Goal: Task Accomplishment & Management: Complete application form

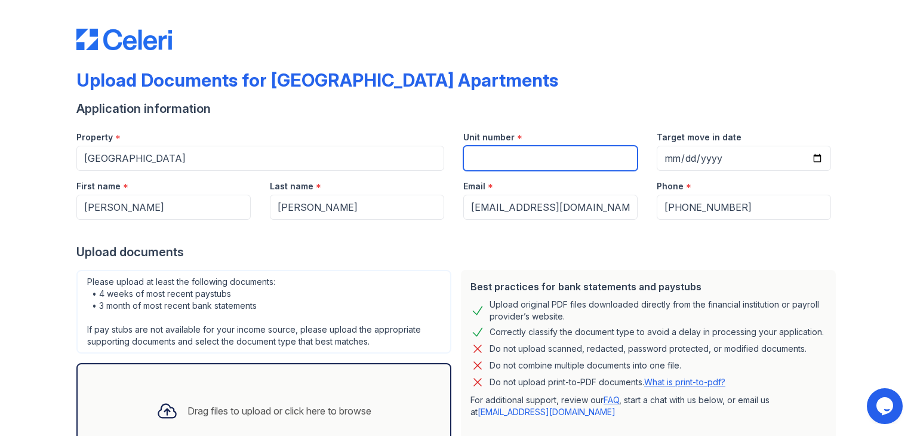
click at [556, 162] on input "Unit number" at bounding box center [550, 158] width 174 height 25
type input "301"
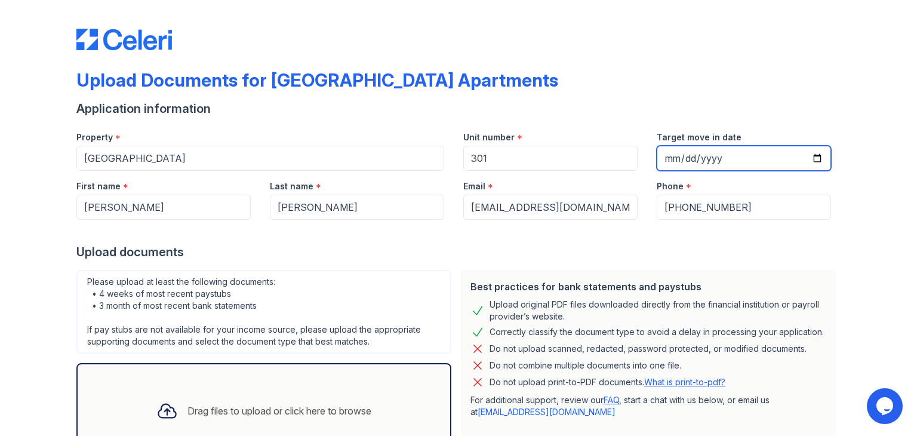
click at [675, 156] on input "Target move in date" at bounding box center [743, 158] width 174 height 25
type input "20205-10-25"
click at [815, 158] on input "Target move in date" at bounding box center [743, 158] width 174 height 25
click at [815, 159] on input "Target move in date" at bounding box center [743, 158] width 174 height 25
click at [813, 157] on input "[DATE]" at bounding box center [743, 158] width 174 height 25
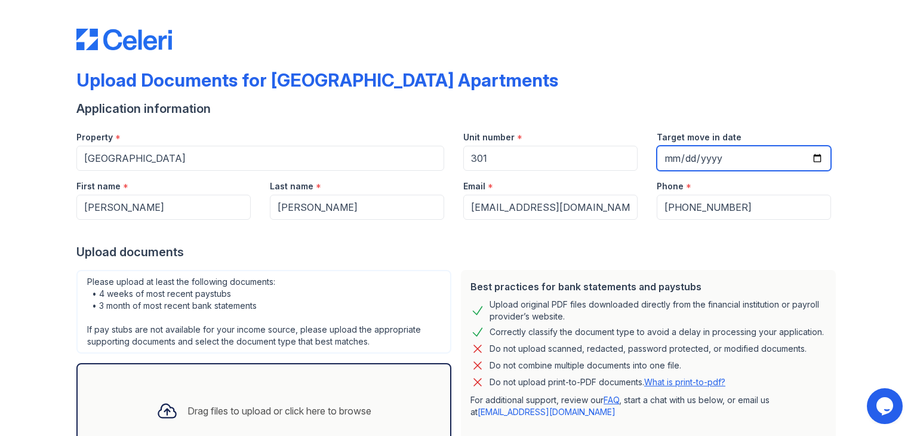
type input "[DATE]"
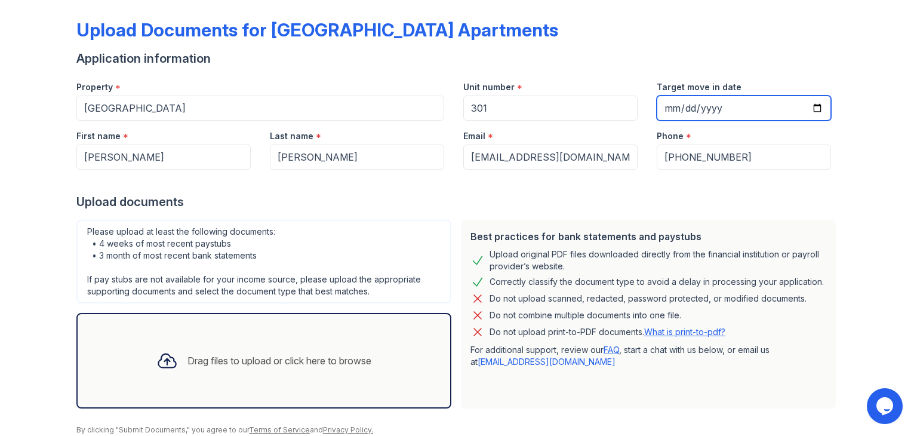
scroll to position [95, 0]
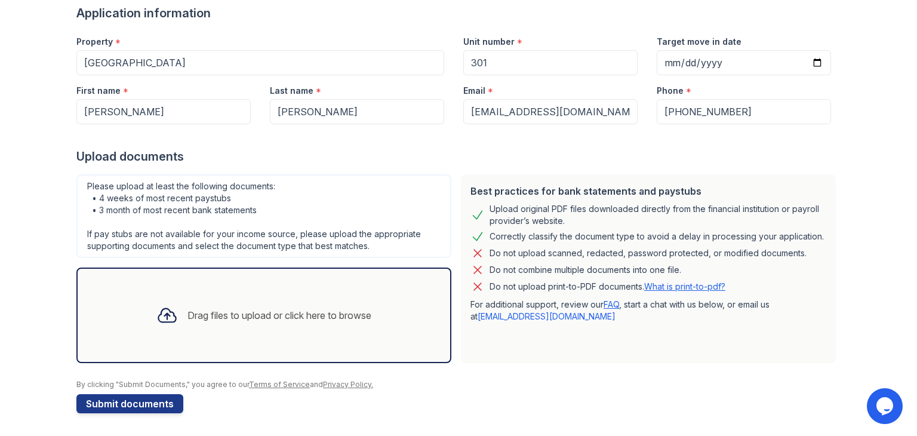
click at [163, 317] on icon at bounding box center [166, 314] width 21 height 21
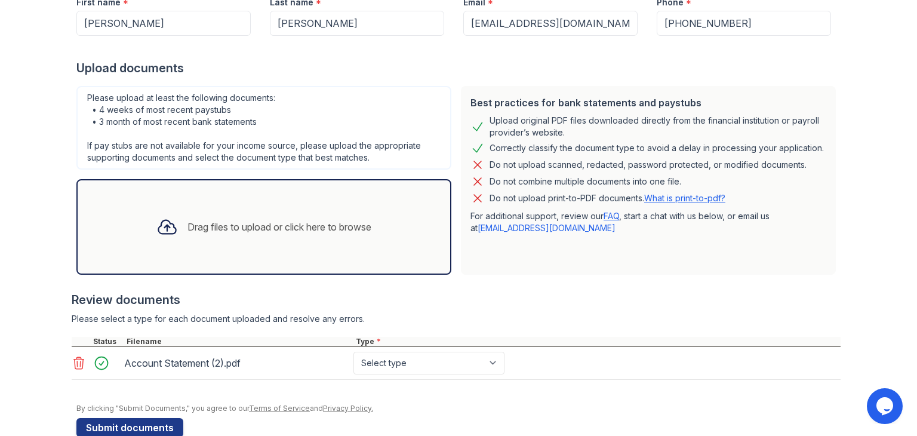
scroll to position [184, 0]
click at [486, 364] on select "Select type Paystub Bank Statement Offer Letter Tax Documents Benefit Award Let…" at bounding box center [428, 362] width 151 height 23
select select "bank_statement"
click at [353, 351] on select "Select type Paystub Bank Statement Offer Letter Tax Documents Benefit Award Let…" at bounding box center [428, 362] width 151 height 23
click at [153, 238] on div at bounding box center [167, 226] width 31 height 31
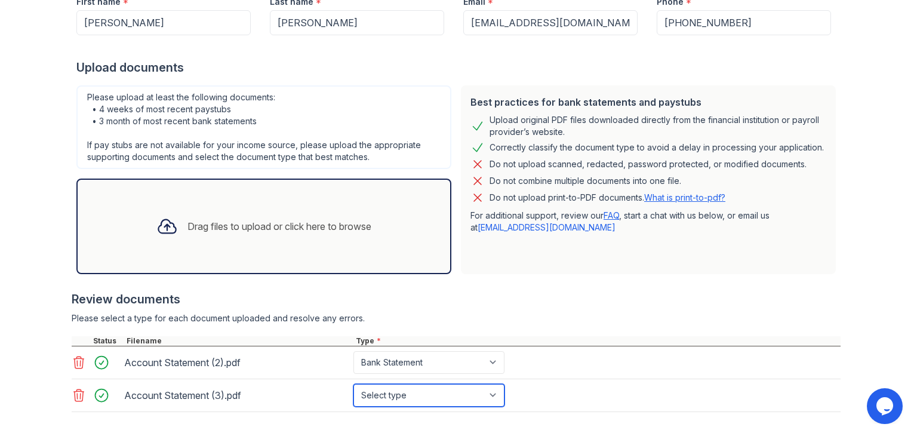
click at [489, 397] on select "Select type Paystub Bank Statement Offer Letter Tax Documents Benefit Award Let…" at bounding box center [428, 395] width 151 height 23
select select "bank_statement"
click at [353, 384] on select "Select type Paystub Bank Statement Offer Letter Tax Documents Benefit Award Let…" at bounding box center [428, 395] width 151 height 23
click at [209, 235] on div "Drag files to upload or click here to browse" at bounding box center [264, 226] width 234 height 41
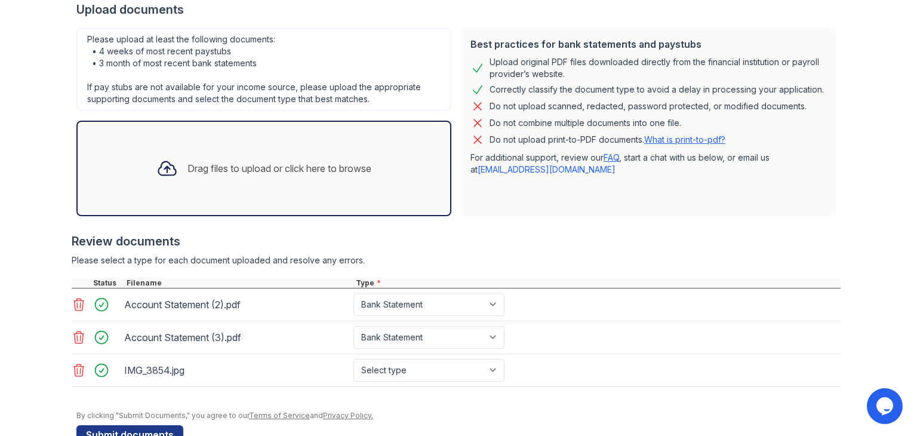
scroll to position [243, 0]
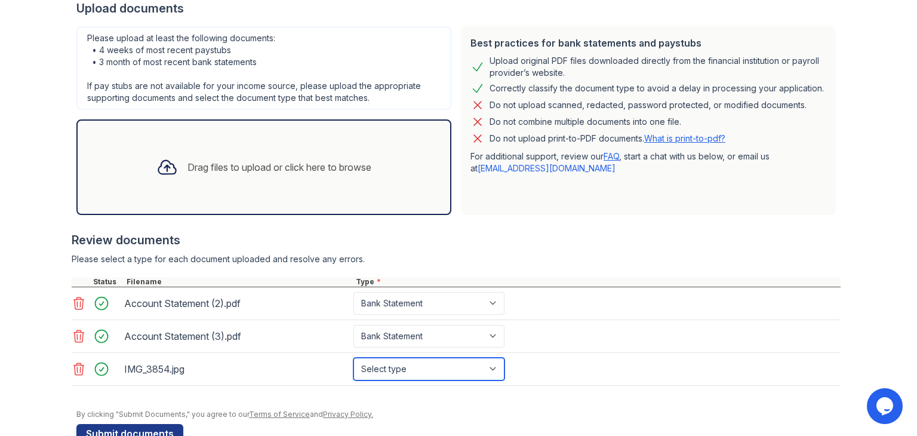
click at [439, 362] on select "Select type Paystub Bank Statement Offer Letter Tax Documents Benefit Award Let…" at bounding box center [428, 368] width 151 height 23
select select "paystub"
click at [353, 357] on select "Select type Paystub Bank Statement Offer Letter Tax Documents Benefit Award Let…" at bounding box center [428, 368] width 151 height 23
click at [344, 160] on div "Drag files to upload or click here to browse" at bounding box center [279, 167] width 184 height 14
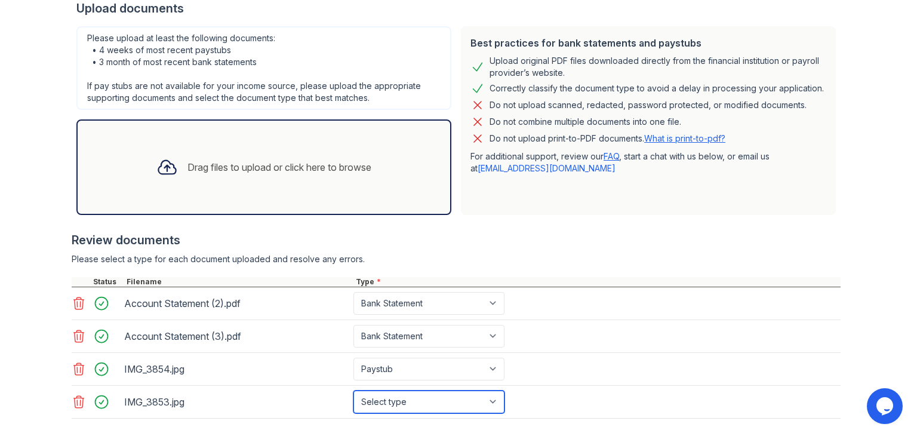
click at [449, 401] on select "Select type Paystub Bank Statement Offer Letter Tax Documents Benefit Award Let…" at bounding box center [428, 401] width 151 height 23
select select "paystub"
click at [353, 390] on select "Select type Paystub Bank Statement Offer Letter Tax Documents Benefit Award Let…" at bounding box center [428, 401] width 151 height 23
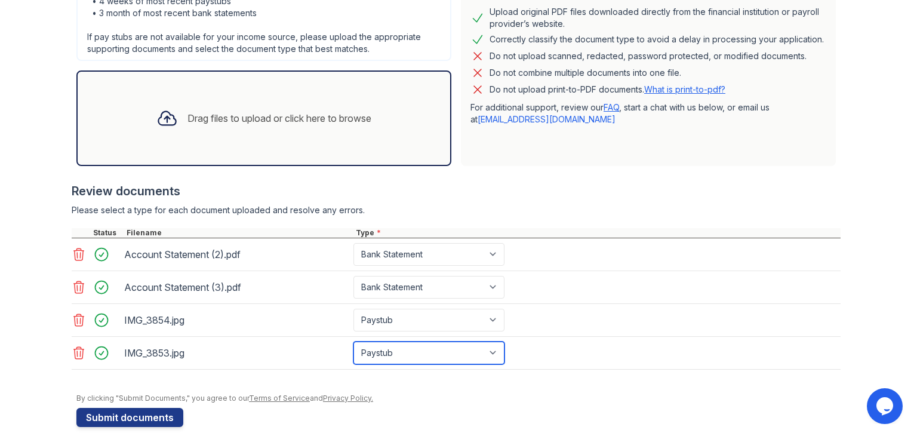
scroll to position [305, 0]
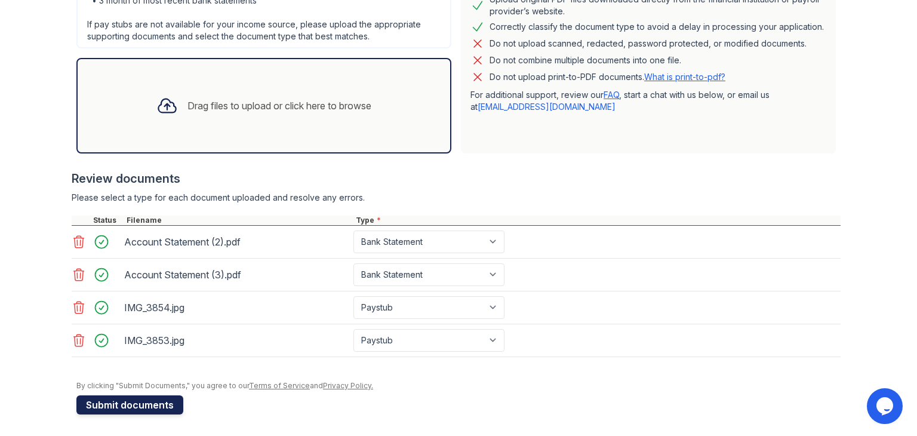
click at [115, 404] on button "Submit documents" at bounding box center [129, 404] width 107 height 19
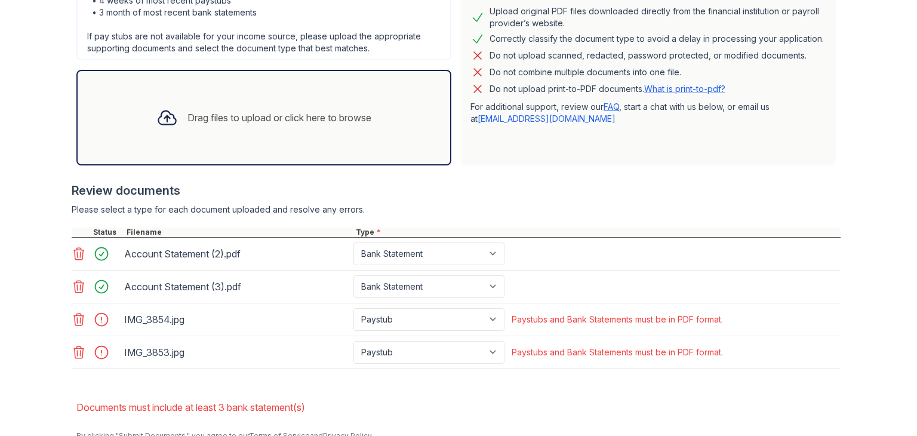
scroll to position [338, 0]
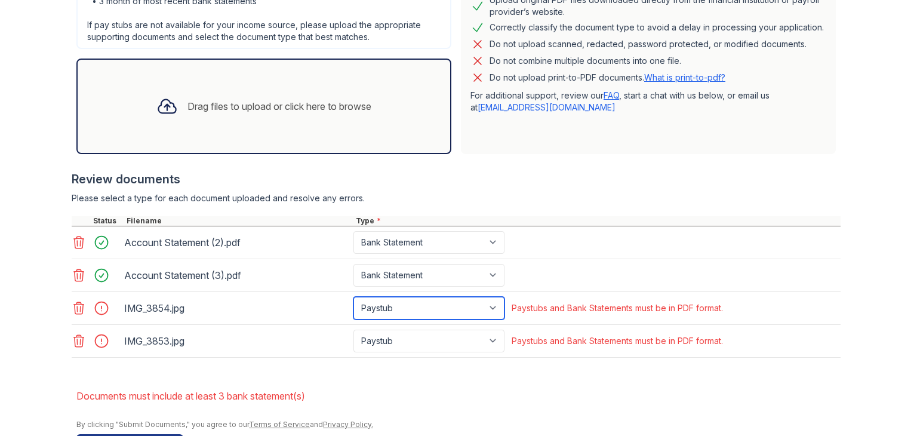
click at [485, 306] on select "Paystub Bank Statement Offer Letter Tax Documents Benefit Award Letter Investme…" at bounding box center [428, 308] width 151 height 23
click at [578, 376] on form "Application information Property * Marden Ridge Apartments Unit number * 301 Ta…" at bounding box center [458, 124] width 764 height 657
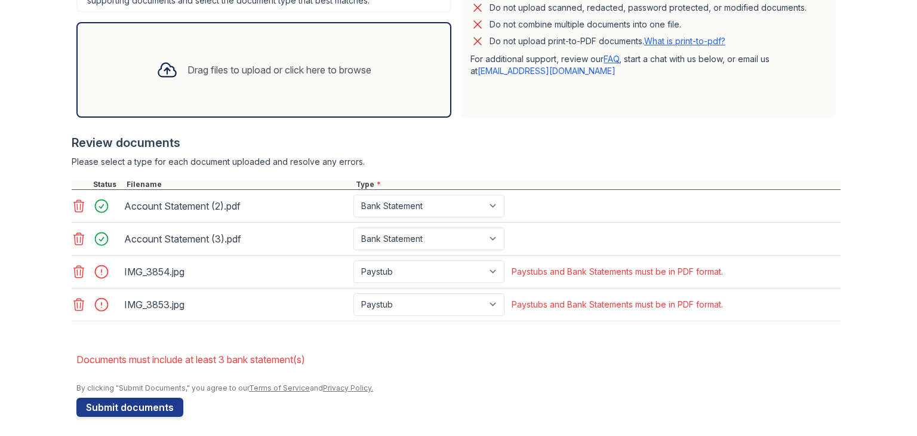
scroll to position [377, 0]
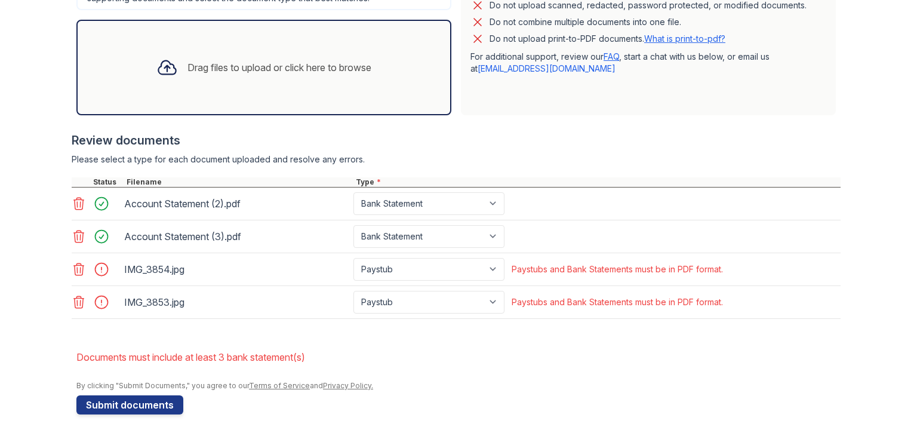
click at [172, 81] on div at bounding box center [167, 67] width 31 height 31
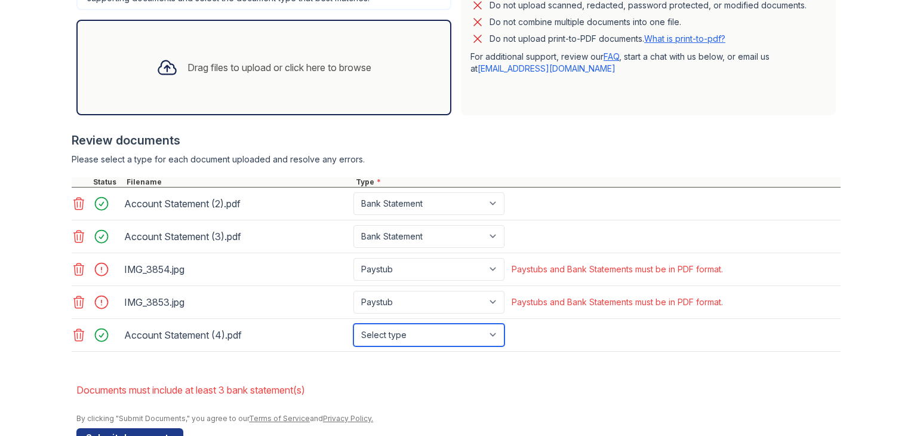
click at [482, 335] on select "Select type Paystub Bank Statement Offer Letter Tax Documents Benefit Award Let…" at bounding box center [428, 334] width 151 height 23
select select "bank_statement"
click at [353, 323] on select "Select type Paystub Bank Statement Offer Letter Tax Documents Benefit Award Let…" at bounding box center [428, 334] width 151 height 23
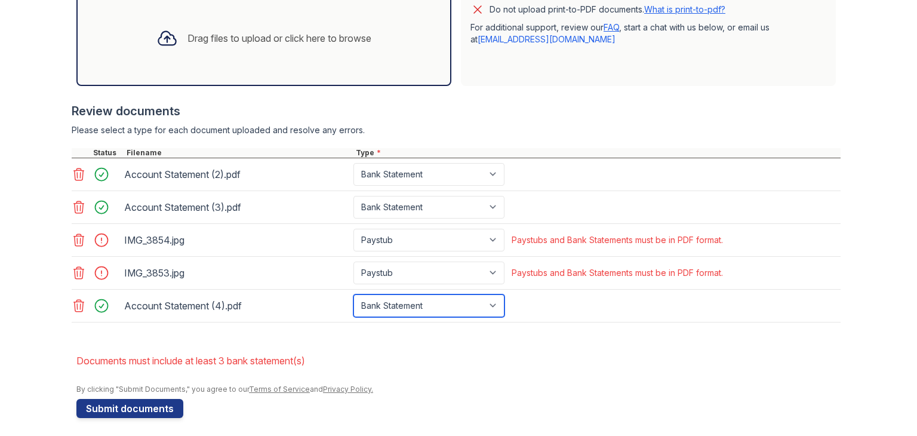
scroll to position [409, 0]
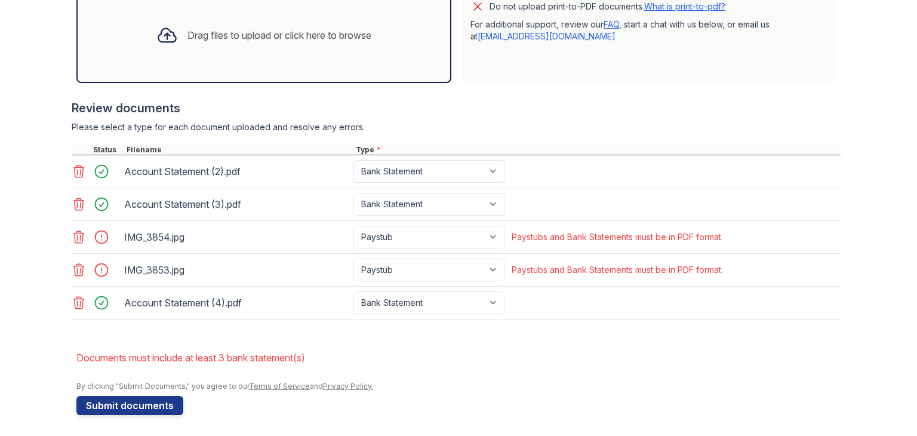
click at [74, 235] on icon at bounding box center [79, 237] width 10 height 12
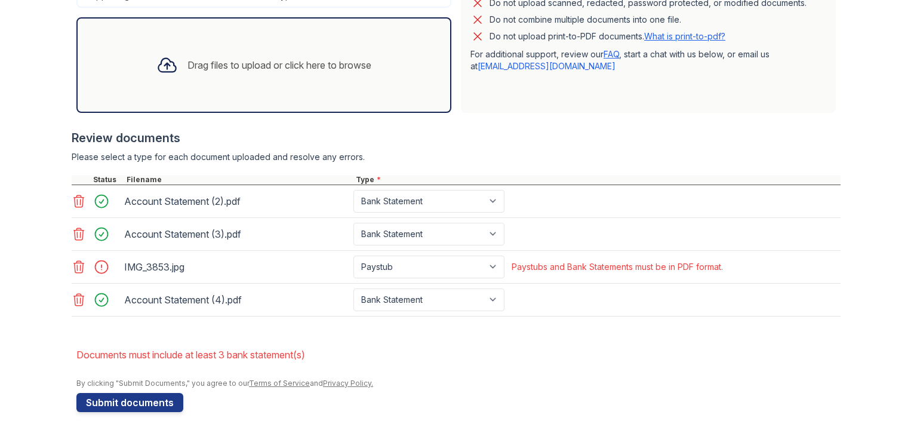
scroll to position [377, 0]
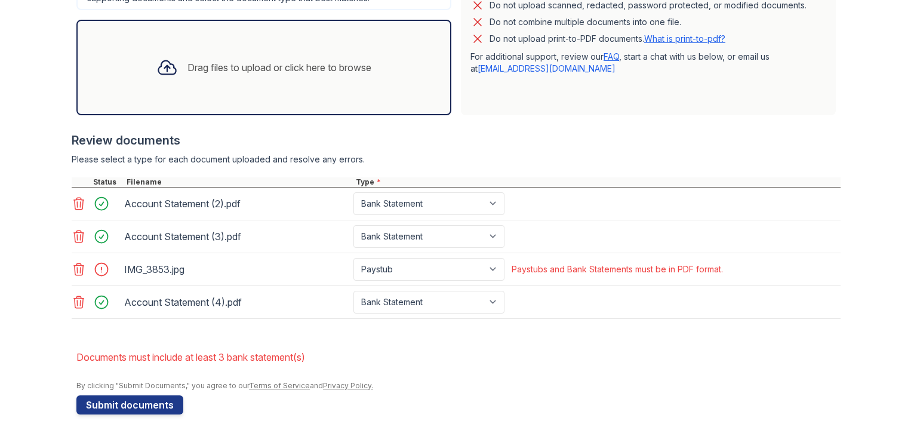
click at [74, 268] on icon at bounding box center [79, 269] width 10 height 12
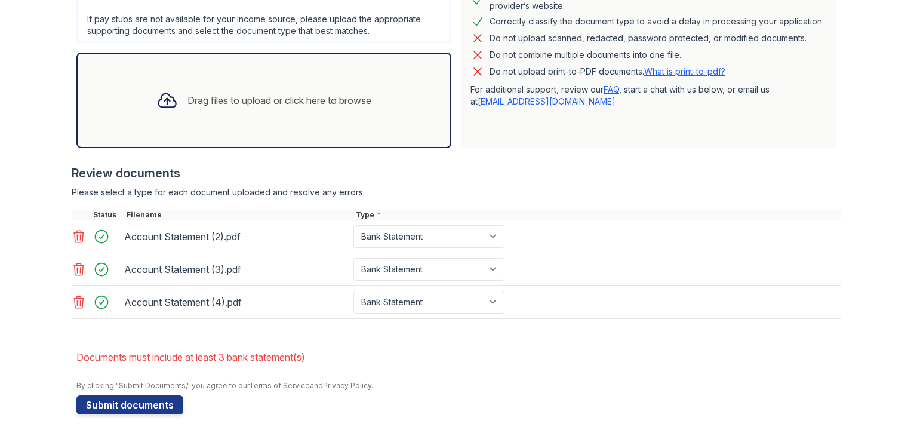
click at [616, 271] on div "Account Statement (3).pdf Paystub Bank Statement Offer Letter Tax Documents Ben…" at bounding box center [456, 269] width 769 height 33
click at [184, 77] on div "Drag files to upload or click here to browse" at bounding box center [263, 100] width 375 height 95
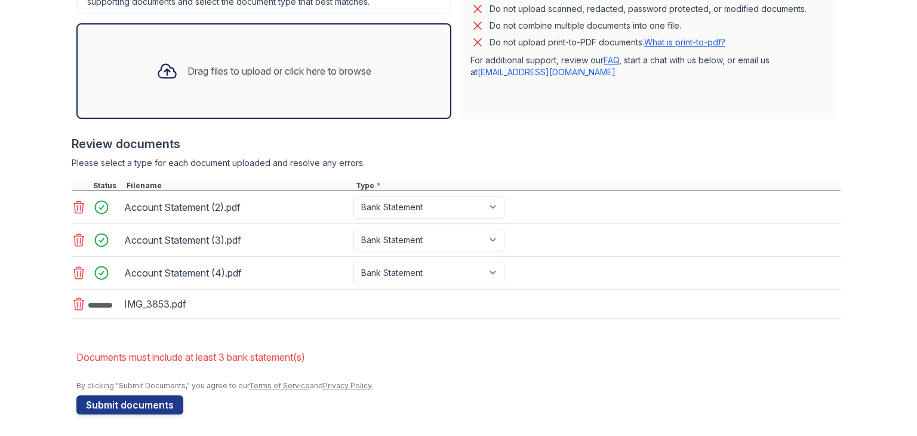
scroll to position [377, 0]
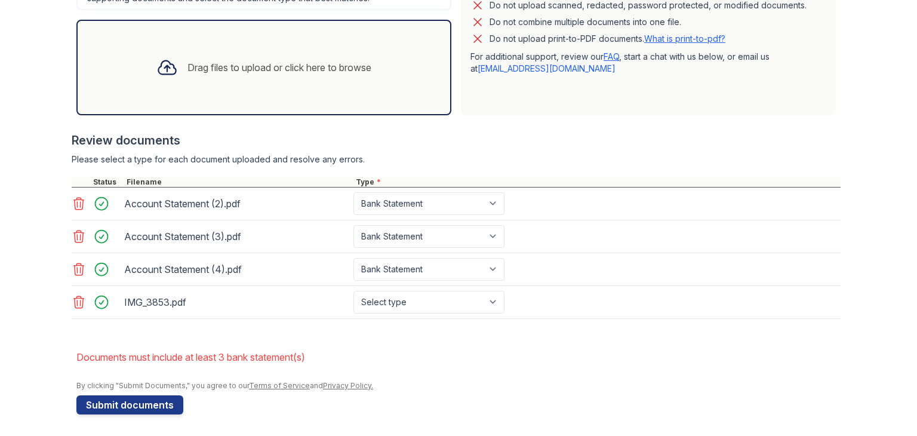
click at [165, 69] on icon at bounding box center [166, 67] width 21 height 21
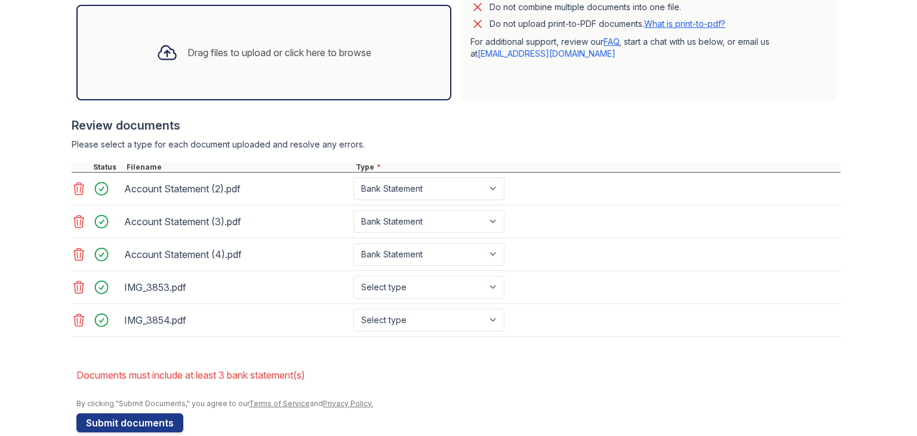
scroll to position [390, 0]
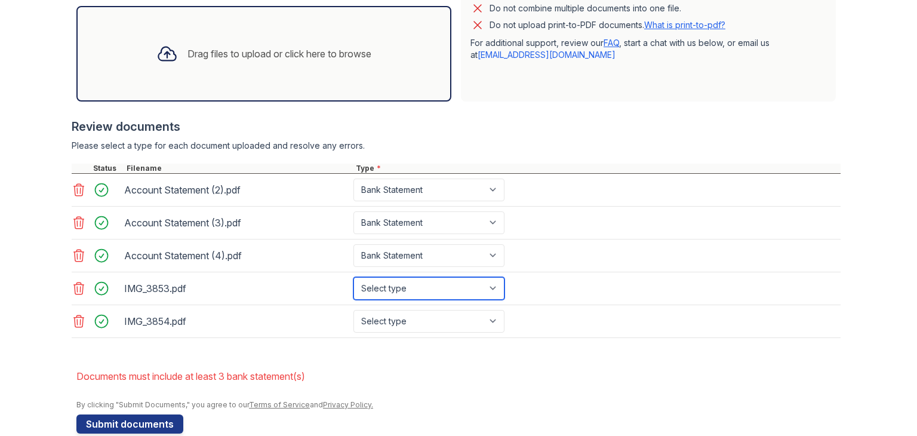
click at [493, 282] on select "Select type Paystub Bank Statement Offer Letter Tax Documents Benefit Award Let…" at bounding box center [428, 288] width 151 height 23
select select "paystub"
click at [353, 277] on select "Select type Paystub Bank Statement Offer Letter Tax Documents Benefit Award Let…" at bounding box center [428, 288] width 151 height 23
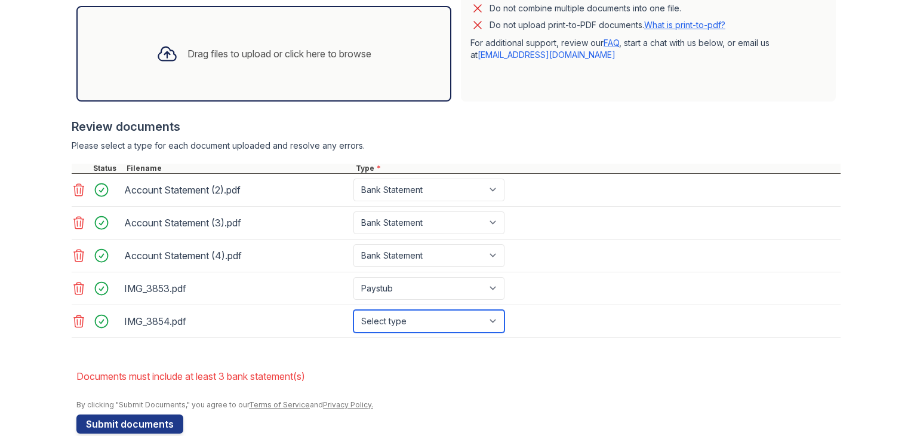
click at [489, 316] on select "Select type Paystub Bank Statement Offer Letter Tax Documents Benefit Award Let…" at bounding box center [428, 321] width 151 height 23
select select "paystub"
click at [353, 310] on select "Select type Paystub Bank Statement Offer Letter Tax Documents Benefit Award Let…" at bounding box center [428, 321] width 151 height 23
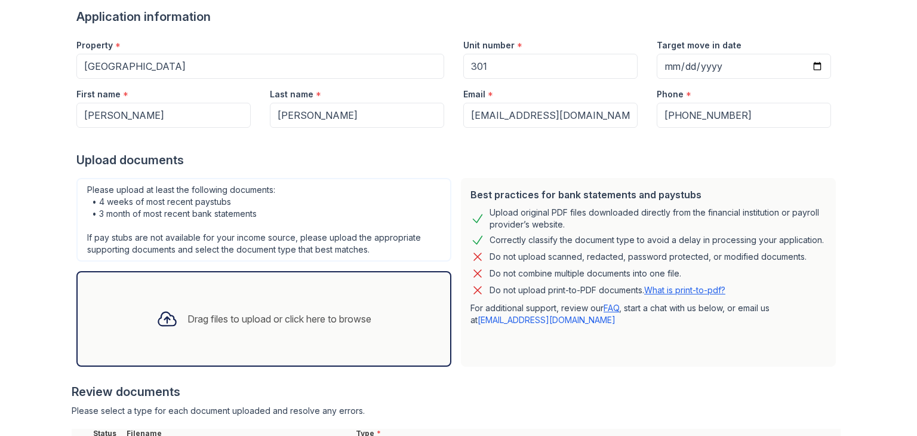
scroll to position [124, 0]
click at [156, 316] on icon at bounding box center [166, 319] width 21 height 21
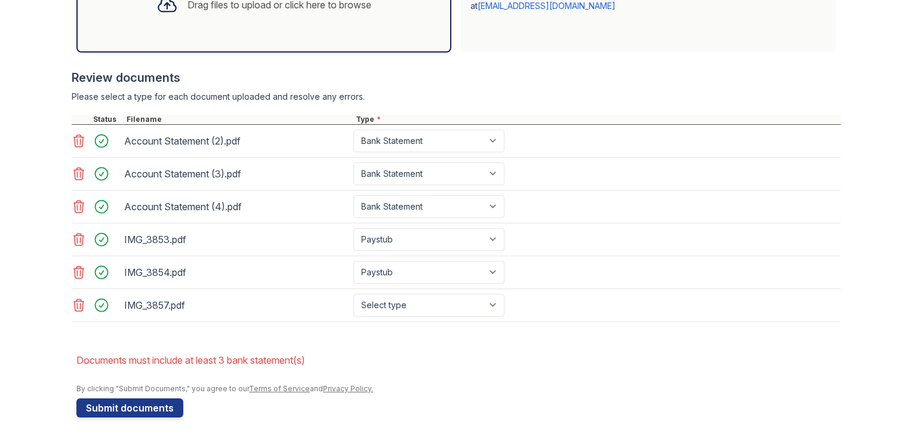
scroll to position [441, 0]
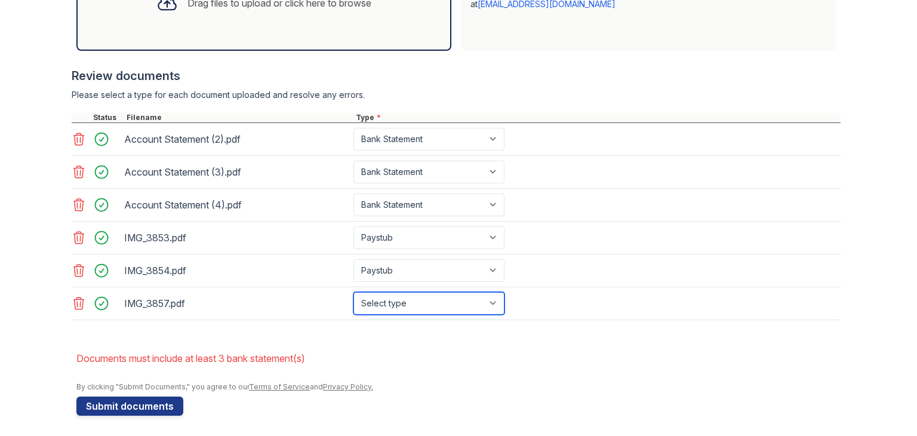
click at [451, 297] on select "Select type Paystub Bank Statement Offer Letter Tax Documents Benefit Award Let…" at bounding box center [428, 303] width 151 height 23
select select "paystub"
click at [353, 292] on select "Select type Paystub Bank Statement Offer Letter Tax Documents Benefit Award Let…" at bounding box center [428, 303] width 151 height 23
click at [313, 11] on div "Drag files to upload or click here to browse" at bounding box center [264, 3] width 234 height 41
click at [185, 17] on div "Drag files to upload or click here to browse" at bounding box center [264, 3] width 234 height 41
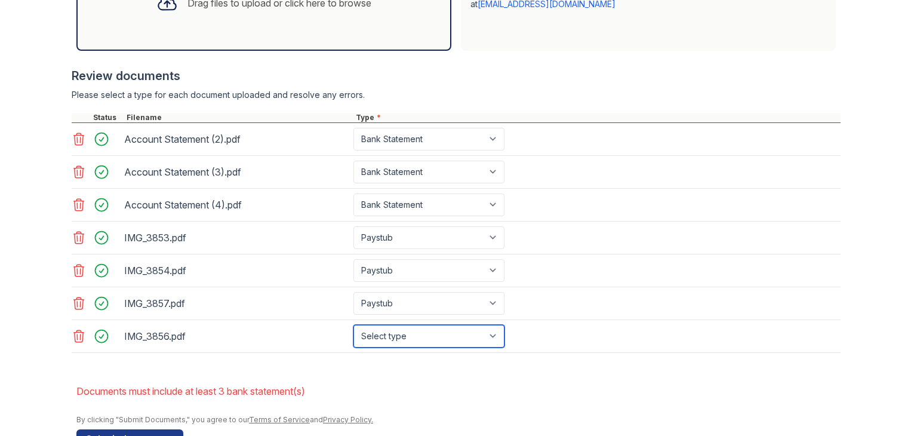
click at [451, 336] on select "Select type Paystub Bank Statement Offer Letter Tax Documents Benefit Award Let…" at bounding box center [428, 336] width 151 height 23
select select "paystub"
click at [353, 325] on select "Select type Paystub Bank Statement Offer Letter Tax Documents Benefit Award Let…" at bounding box center [428, 336] width 151 height 23
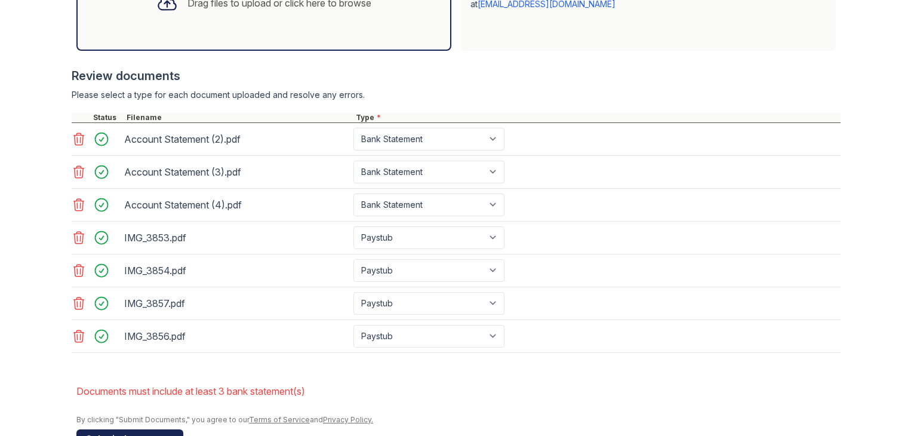
click at [110, 430] on button "Submit documents" at bounding box center [129, 438] width 107 height 19
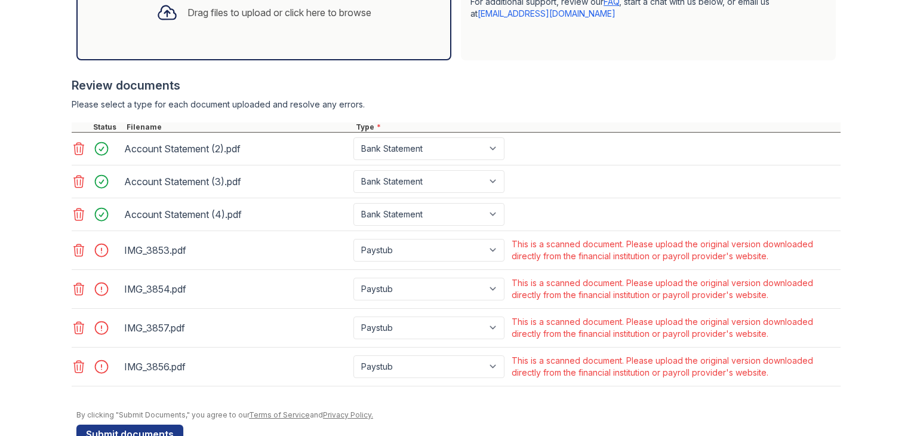
scroll to position [461, 0]
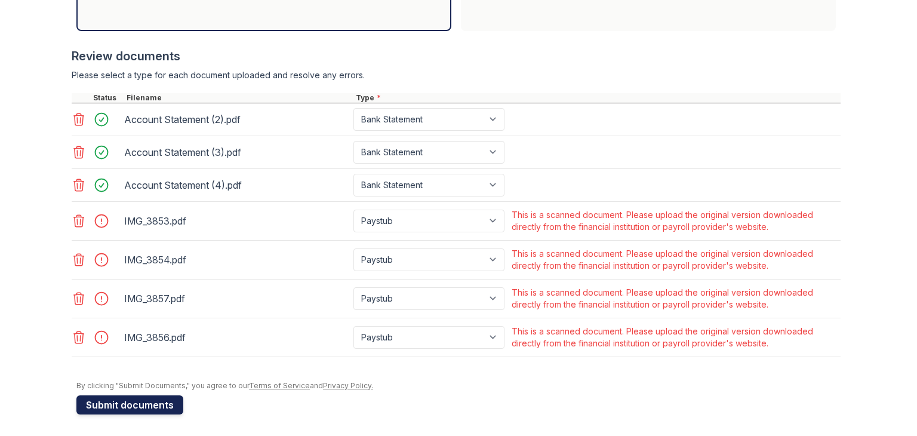
click at [113, 399] on button "Submit documents" at bounding box center [129, 404] width 107 height 19
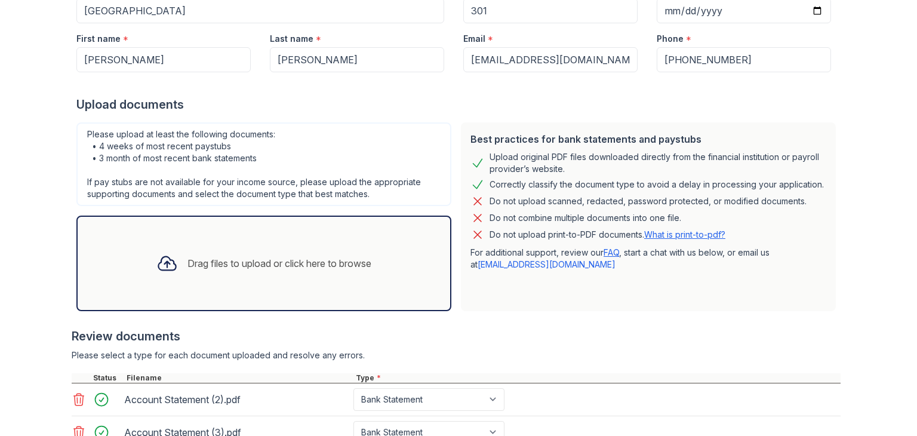
scroll to position [0, 0]
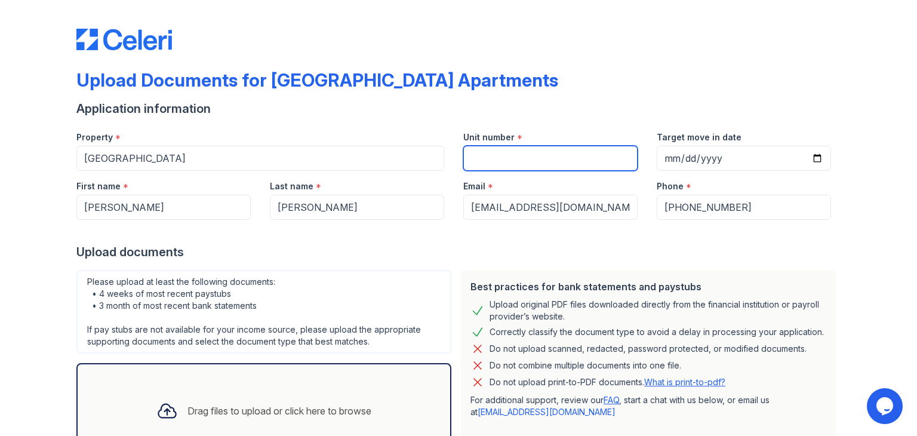
click at [569, 160] on input "Unit number" at bounding box center [550, 158] width 174 height 25
type input "301"
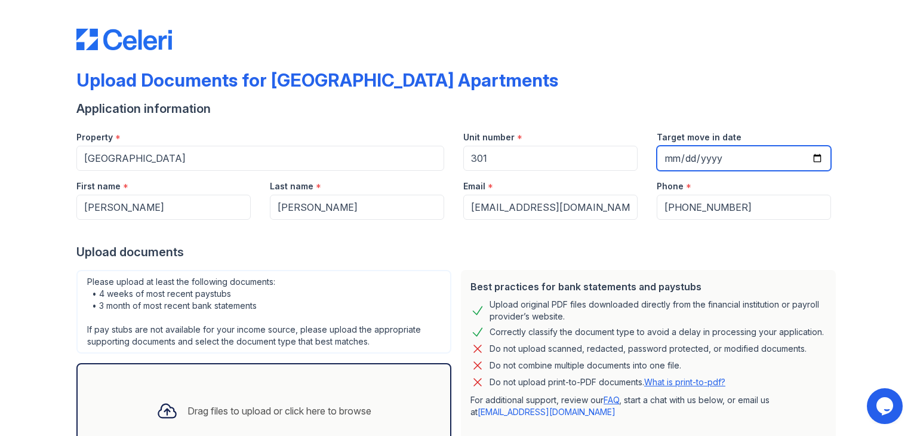
click at [681, 156] on input "Target move in date" at bounding box center [743, 158] width 174 height 25
click at [806, 162] on input "Target move in date" at bounding box center [743, 158] width 174 height 25
click at [821, 157] on input "Target move in date" at bounding box center [743, 158] width 174 height 25
click at [809, 161] on input "Target move in date" at bounding box center [743, 158] width 174 height 25
type input "[DATE]"
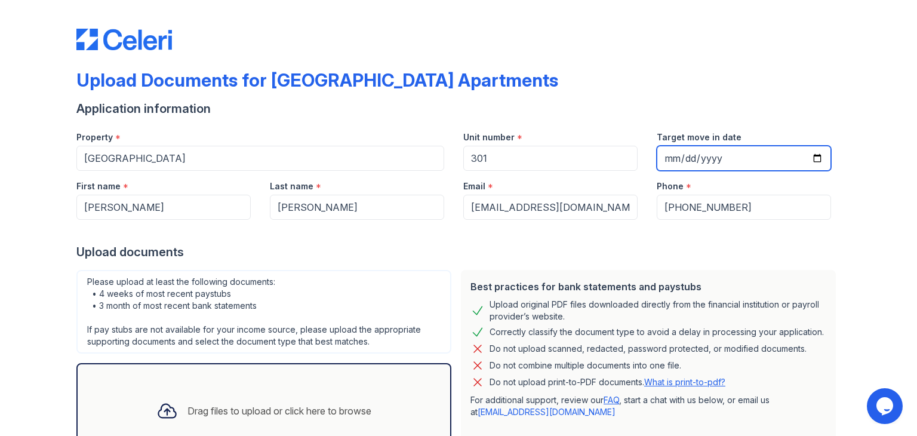
scroll to position [95, 0]
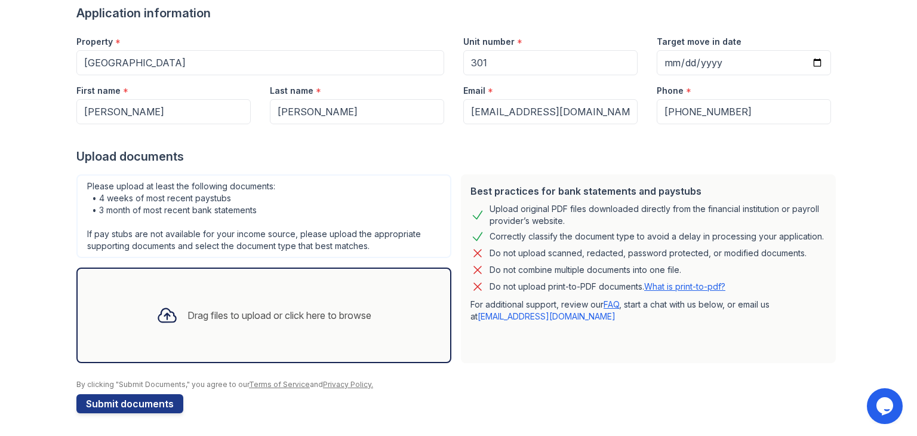
click at [291, 310] on div "Drag files to upload or click here to browse" at bounding box center [279, 315] width 184 height 14
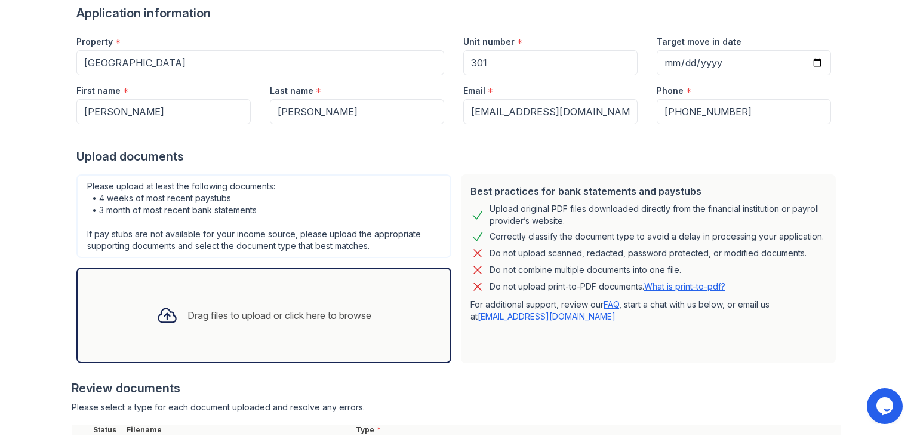
click at [189, 312] on div "Drag files to upload or click here to browse" at bounding box center [279, 315] width 184 height 14
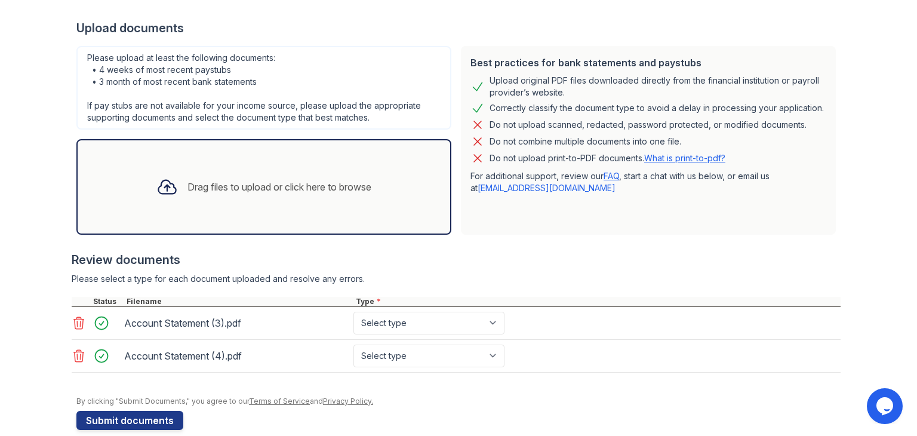
scroll to position [234, 0]
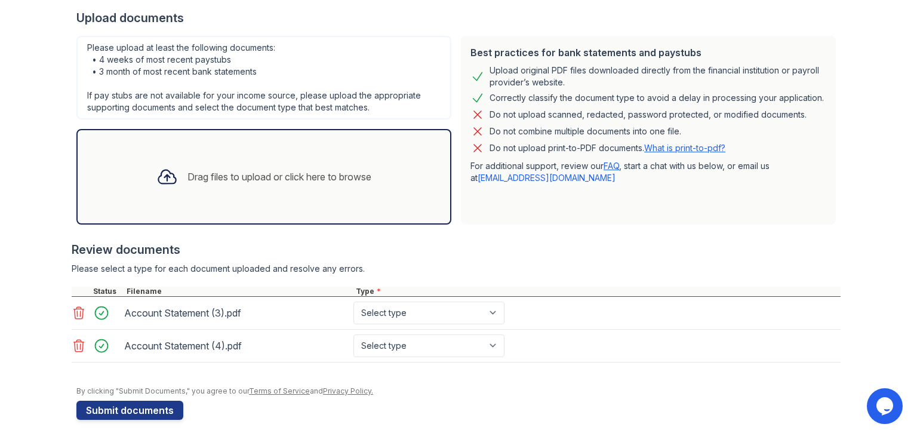
click at [279, 172] on div "Drag files to upload or click here to browse" at bounding box center [279, 176] width 184 height 14
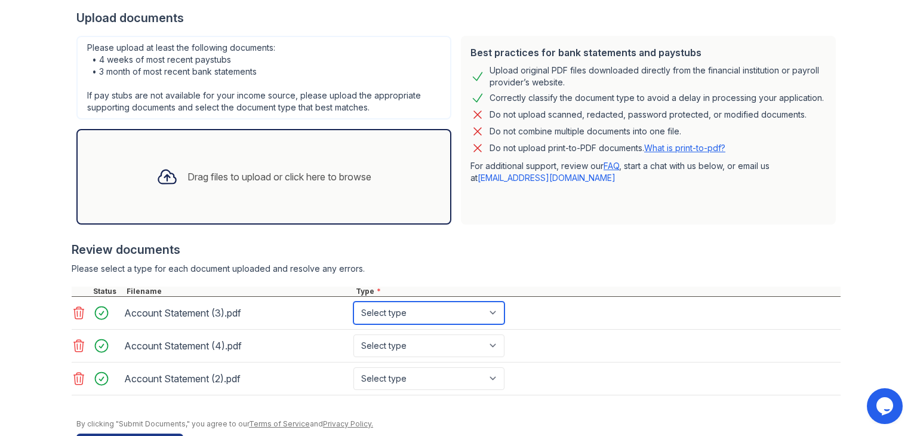
click at [476, 311] on select "Select type Paystub Bank Statement Offer Letter Tax Documents Benefit Award Let…" at bounding box center [428, 312] width 151 height 23
select select "bank_statement"
click at [353, 301] on select "Select type Paystub Bank Statement Offer Letter Tax Documents Benefit Award Let…" at bounding box center [428, 312] width 151 height 23
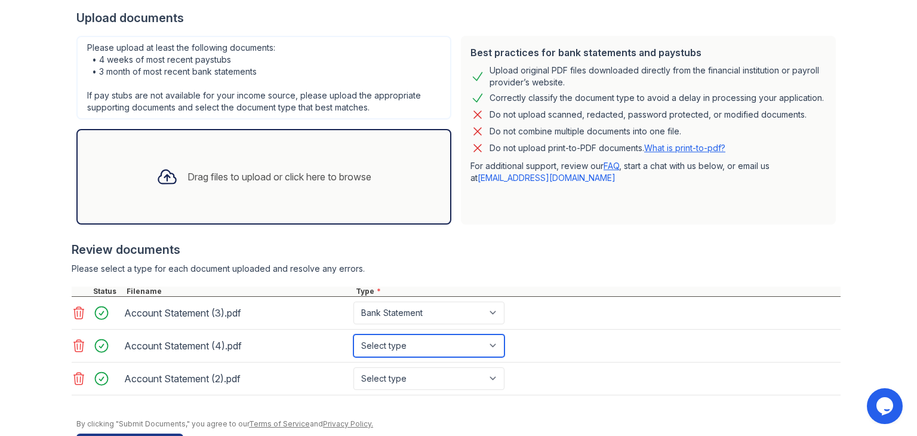
click at [483, 338] on select "Select type Paystub Bank Statement Offer Letter Tax Documents Benefit Award Let…" at bounding box center [428, 345] width 151 height 23
select select "bank_statement"
click at [353, 334] on select "Select type Paystub Bank Statement Offer Letter Tax Documents Benefit Award Let…" at bounding box center [428, 345] width 151 height 23
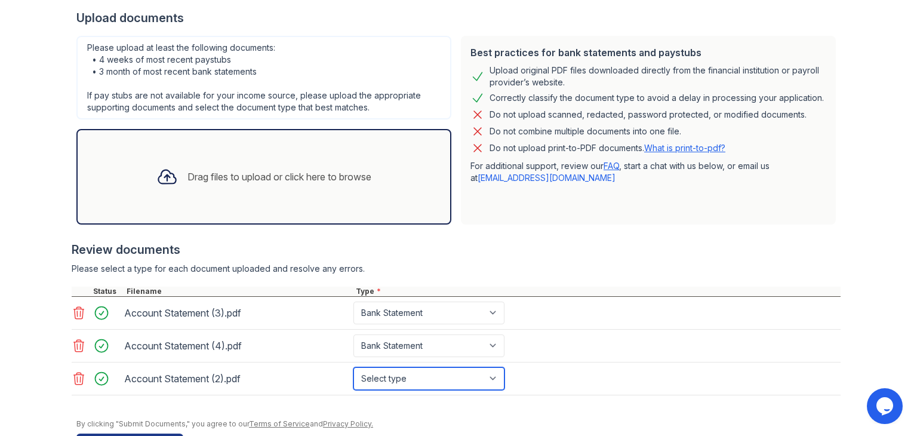
click at [490, 376] on select "Select type Paystub Bank Statement Offer Letter Tax Documents Benefit Award Let…" at bounding box center [428, 378] width 151 height 23
select select "bank_statement"
click at [353, 367] on select "Select type Paystub Bank Statement Offer Letter Tax Documents Benefit Award Let…" at bounding box center [428, 378] width 151 height 23
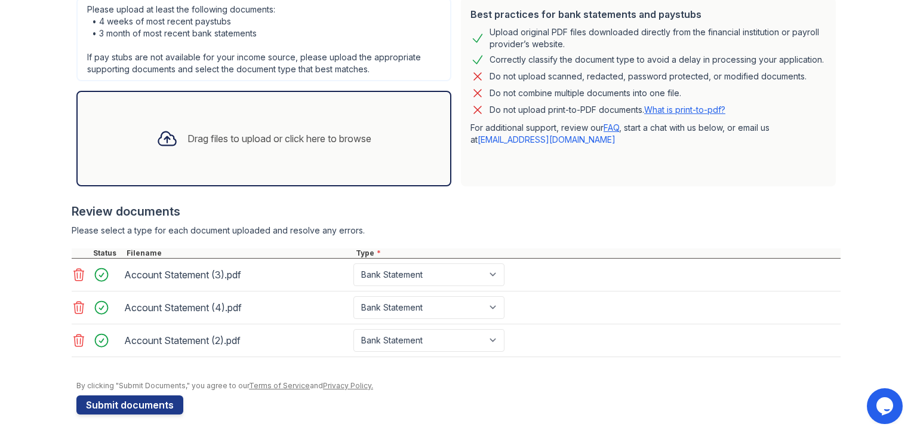
click at [646, 221] on div "Review documents Please select a type for each document uploaded and resolve an…" at bounding box center [456, 280] width 769 height 178
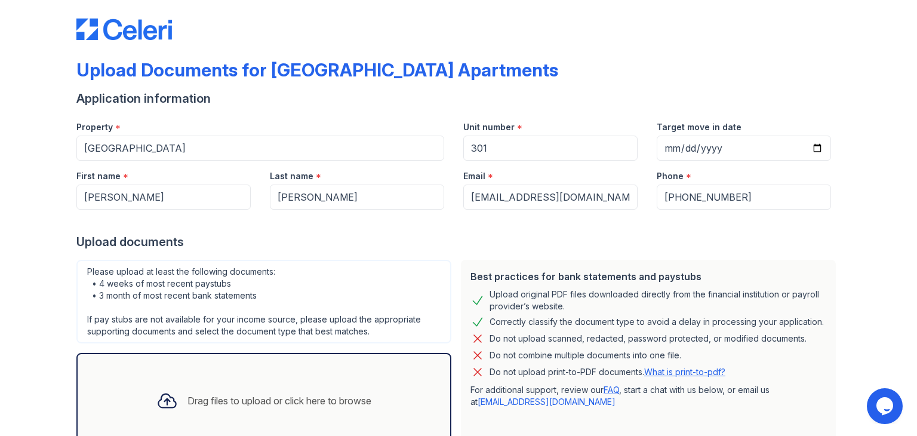
scroll to position [0, 0]
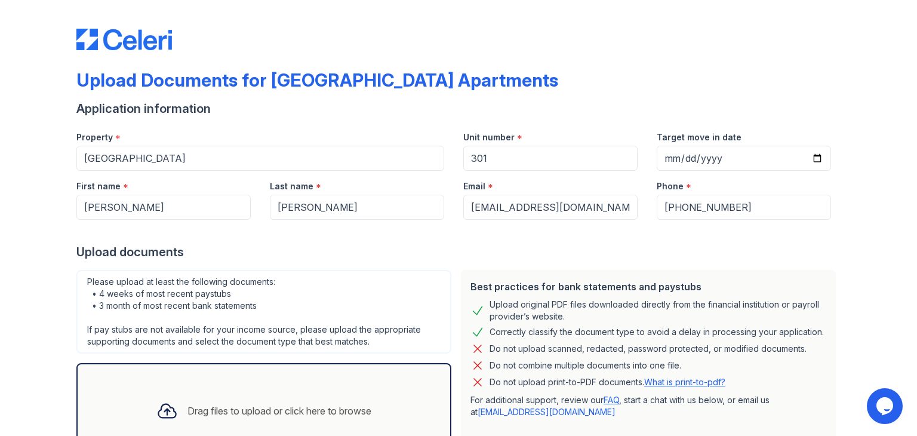
click at [880, 146] on div "Upload Documents for [GEOGRAPHIC_DATA] Apartments Application information Prope…" at bounding box center [458, 355] width 878 height 710
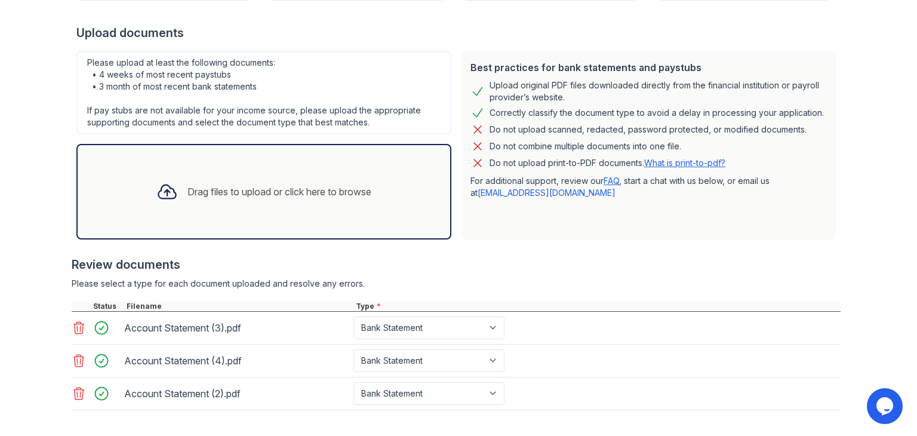
scroll to position [272, 0]
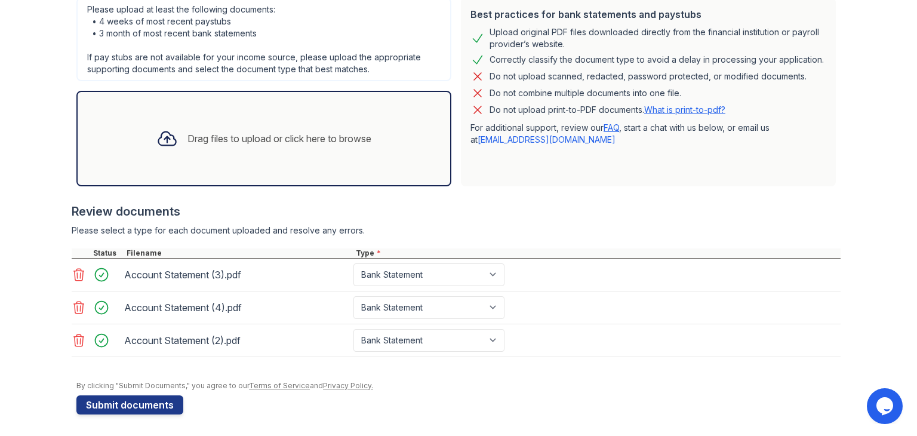
click at [287, 149] on div "Drag files to upload or click here to browse" at bounding box center [264, 138] width 234 height 41
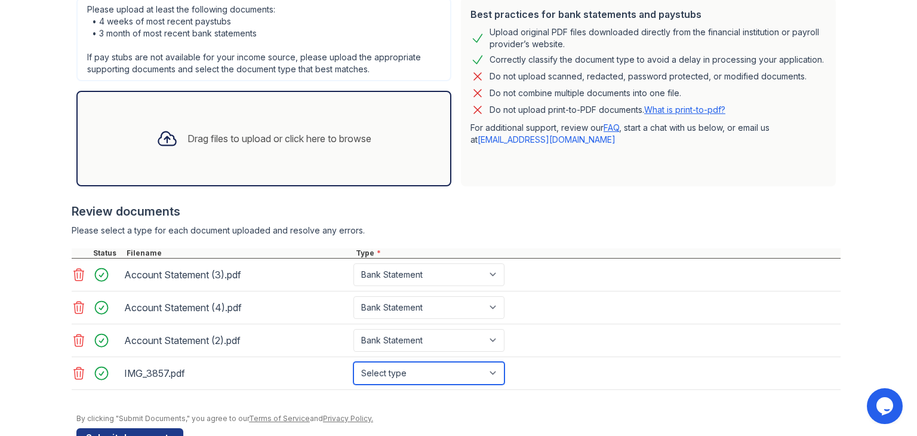
click at [394, 372] on select "Select type Paystub Bank Statement Offer Letter Tax Documents Benefit Award Let…" at bounding box center [428, 373] width 151 height 23
select select "paystub"
click at [353, 362] on select "Select type Paystub Bank Statement Offer Letter Tax Documents Benefit Award Let…" at bounding box center [428, 373] width 151 height 23
click at [369, 137] on div "Drag files to upload or click here to browse" at bounding box center [279, 138] width 184 height 14
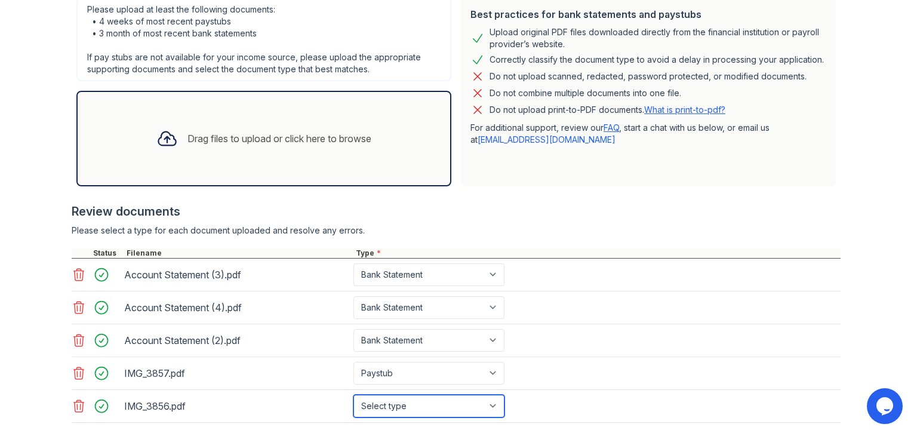
click at [415, 396] on select "Select type Paystub Bank Statement Offer Letter Tax Documents Benefit Award Let…" at bounding box center [428, 405] width 151 height 23
select select "paystub"
click at [353, 394] on select "Select type Paystub Bank Statement Offer Letter Tax Documents Benefit Award Let…" at bounding box center [428, 405] width 151 height 23
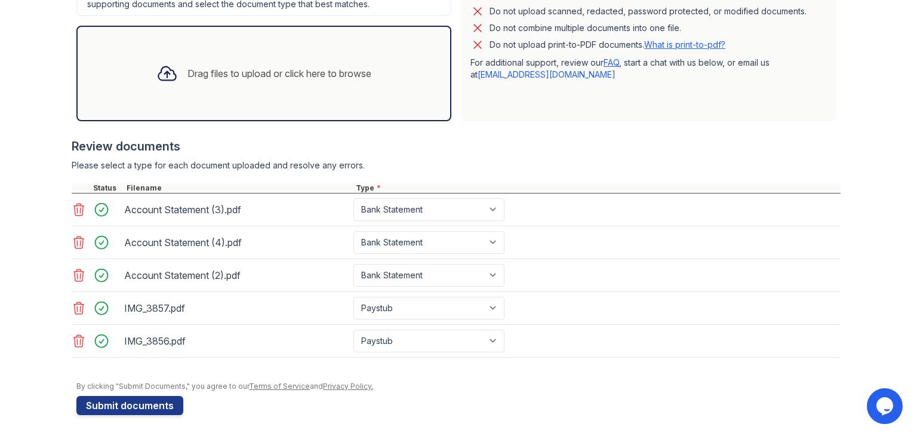
click at [175, 114] on div "Drag files to upload or click here to browse" at bounding box center [263, 73] width 375 height 95
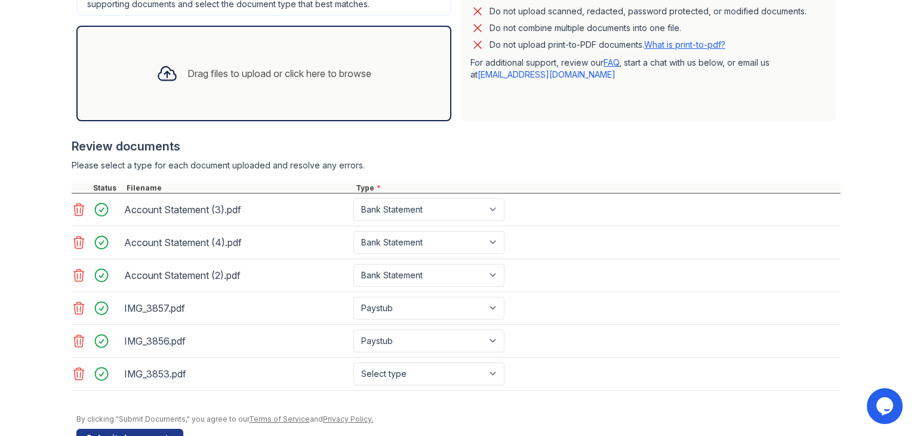
click at [171, 67] on div at bounding box center [167, 73] width 31 height 31
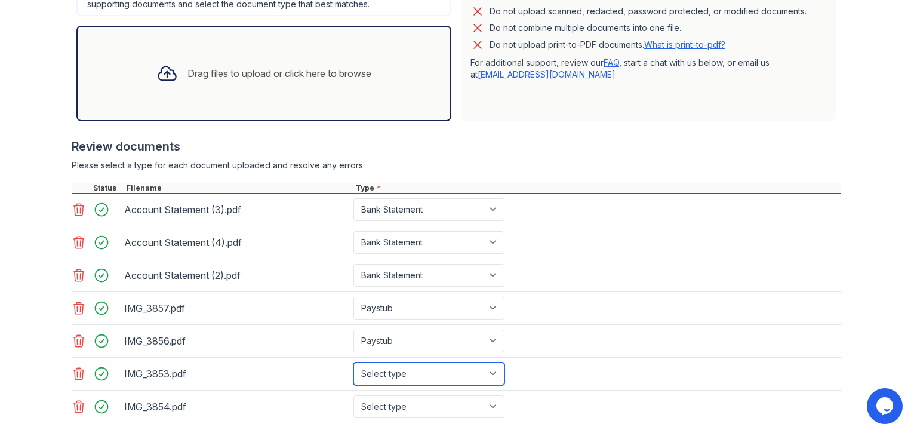
click at [491, 373] on select "Select type Paystub Bank Statement Offer Letter Tax Documents Benefit Award Let…" at bounding box center [428, 373] width 151 height 23
select select "paystub"
click at [353, 362] on select "Select type Paystub Bank Statement Offer Letter Tax Documents Benefit Award Let…" at bounding box center [428, 373] width 151 height 23
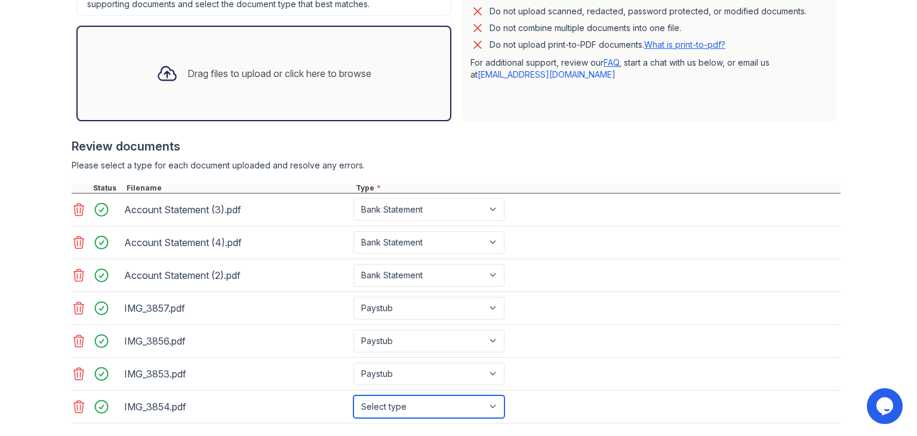
click at [493, 404] on select "Select type Paystub Bank Statement Offer Letter Tax Documents Benefit Award Let…" at bounding box center [428, 406] width 151 height 23
select select "paystub"
click at [353, 395] on select "Select type Paystub Bank Statement Offer Letter Tax Documents Benefit Award Let…" at bounding box center [428, 406] width 151 height 23
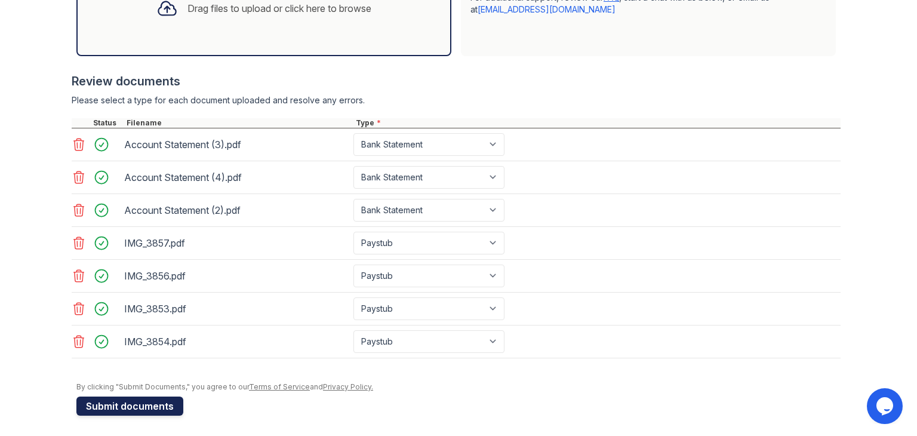
click at [110, 397] on button "Submit documents" at bounding box center [129, 405] width 107 height 19
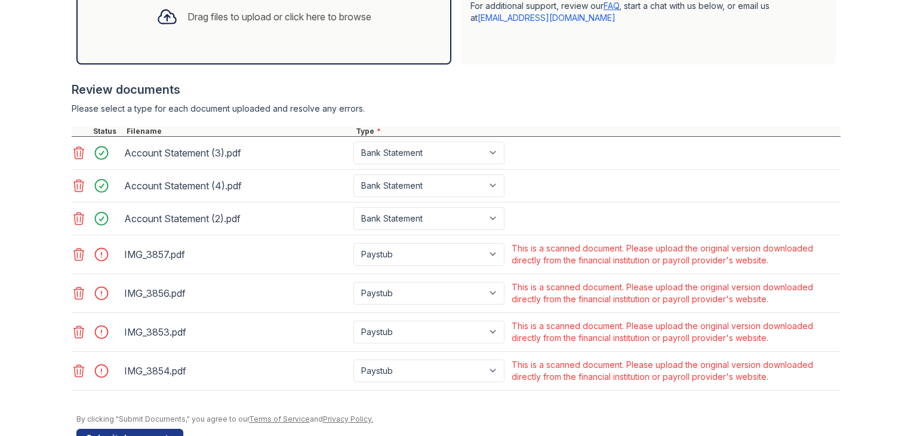
scroll to position [461, 0]
